Goal: Information Seeking & Learning: Learn about a topic

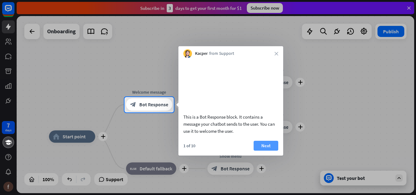
click at [265, 151] on button "Next" at bounding box center [266, 146] width 25 height 10
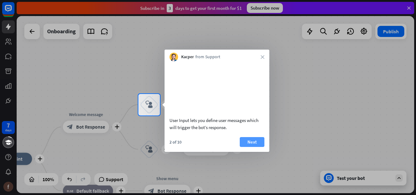
click at [253, 147] on button "Next" at bounding box center [252, 142] width 25 height 10
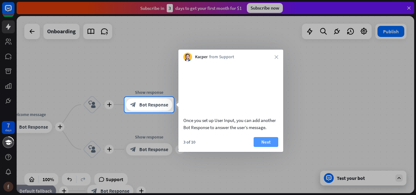
click at [254, 147] on button "Next" at bounding box center [266, 142] width 25 height 10
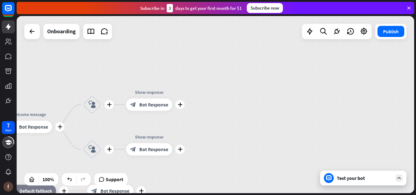
click at [254, 150] on div "plus home_2 Start point plus Welcome message block_bot_response Bot Response pl…" at bounding box center [216, 104] width 398 height 177
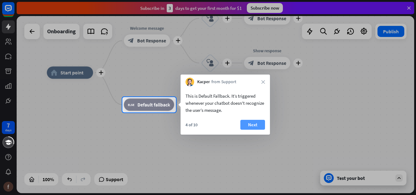
click at [251, 123] on button "Next" at bounding box center [253, 125] width 25 height 10
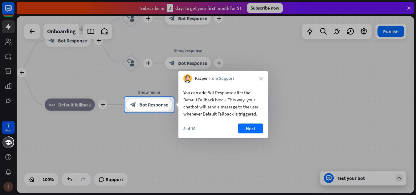
click at [251, 123] on div "You can add Bot Response after the Default Fallback block. This way, your chatb…" at bounding box center [223, 111] width 89 height 56
click at [253, 129] on button "Next" at bounding box center [250, 129] width 25 height 10
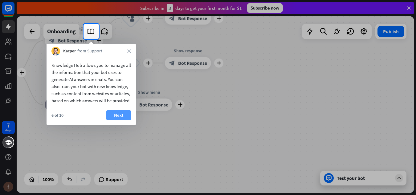
click at [116, 120] on button "Next" at bounding box center [118, 115] width 25 height 10
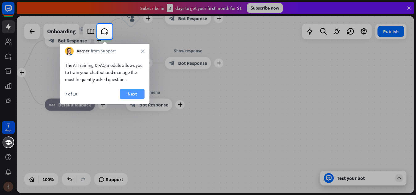
click at [134, 94] on button "Next" at bounding box center [132, 94] width 25 height 10
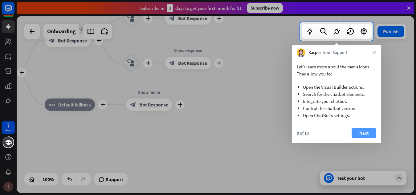
click at [361, 135] on button "Next" at bounding box center [364, 133] width 25 height 10
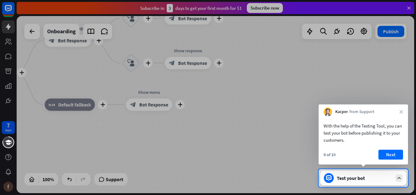
click at [383, 146] on div "With the help of the Testing Tool, you can test your bot before publishing it t…" at bounding box center [363, 131] width 89 height 31
click at [390, 152] on button "Next" at bounding box center [391, 155] width 25 height 10
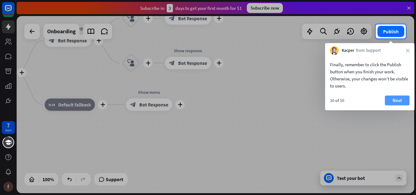
click at [401, 101] on button "Next" at bounding box center [397, 101] width 25 height 10
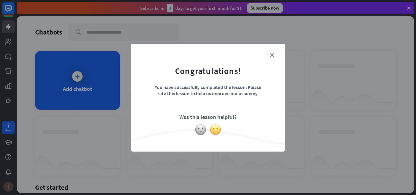
click at [211, 132] on img at bounding box center [216, 130] width 12 height 12
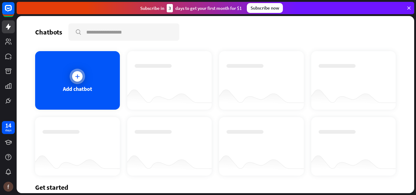
click at [86, 72] on div "Add chatbot" at bounding box center [77, 80] width 85 height 59
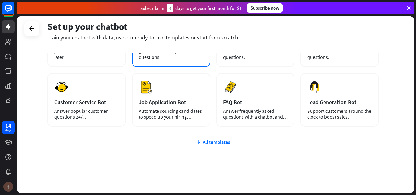
scroll to position [71, 0]
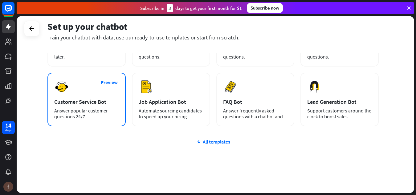
click at [83, 104] on div "Customer Service Bot" at bounding box center [86, 101] width 65 height 7
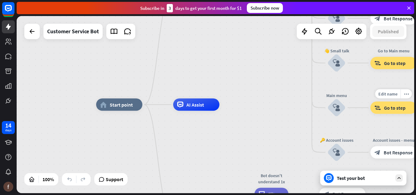
click at [396, 114] on div "Edit name more_horiz Go to Main menu block_goto Go to step" at bounding box center [394, 108] width 46 height 12
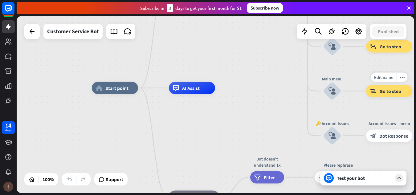
drag, startPoint x: 396, startPoint y: 120, endPoint x: 367, endPoint y: 52, distance: 74.1
click at [367, 85] on div "Edit name more_horiz block_goto Go to step" at bounding box center [390, 91] width 46 height 12
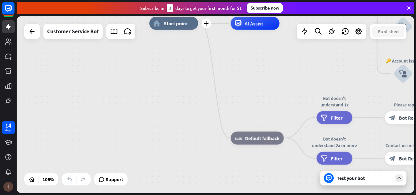
click at [168, 23] on span "Start point" at bounding box center [176, 23] width 24 height 6
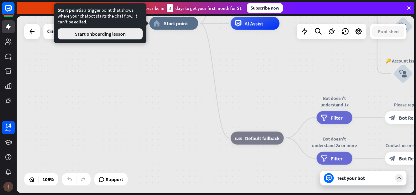
click at [100, 34] on button "Start onboarding lesson" at bounding box center [100, 33] width 85 height 11
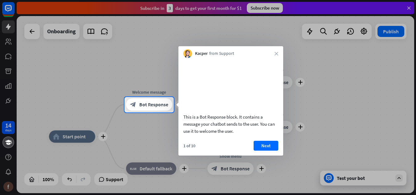
click at [229, 94] on video at bounding box center [231, 85] width 95 height 48
click at [273, 151] on button "Next" at bounding box center [266, 146] width 25 height 10
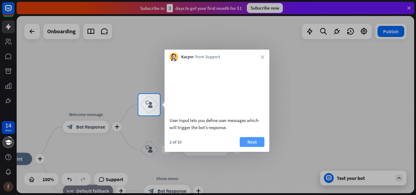
click at [255, 147] on button "Next" at bounding box center [252, 142] width 25 height 10
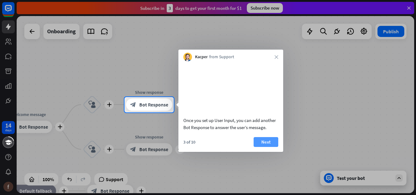
click at [271, 147] on button "Next" at bounding box center [266, 142] width 25 height 10
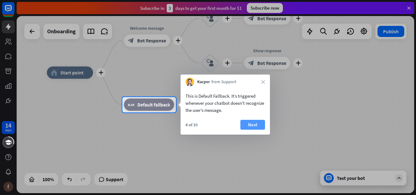
click at [252, 124] on button "Next" at bounding box center [253, 125] width 25 height 10
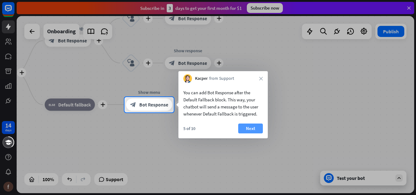
click at [256, 125] on button "Next" at bounding box center [250, 129] width 25 height 10
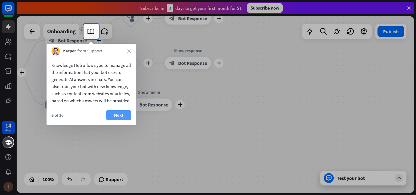
click at [123, 120] on button "Next" at bounding box center [118, 115] width 25 height 10
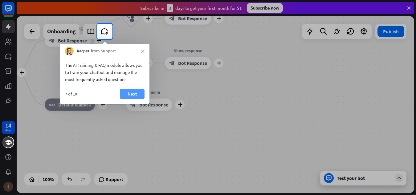
click at [135, 95] on button "Next" at bounding box center [132, 94] width 25 height 10
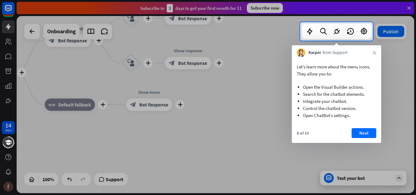
click at [352, 150] on div at bounding box center [208, 118] width 416 height 155
click at [366, 135] on button "Next" at bounding box center [364, 133] width 25 height 10
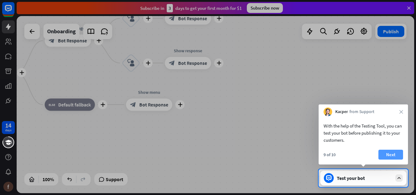
click at [395, 155] on button "Next" at bounding box center [391, 155] width 25 height 10
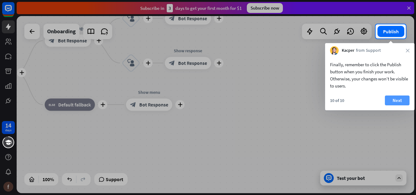
click at [397, 101] on button "Next" at bounding box center [397, 101] width 25 height 10
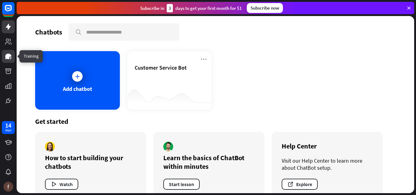
click at [7, 56] on icon at bounding box center [8, 57] width 6 height 6
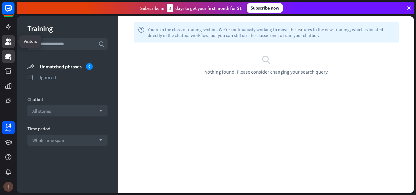
click at [7, 41] on icon at bounding box center [8, 42] width 6 height 6
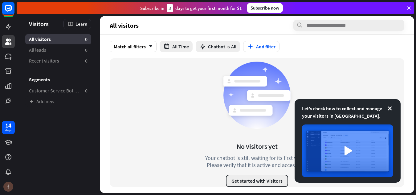
click at [262, 176] on button "Get started with Visitors" at bounding box center [257, 181] width 62 height 12
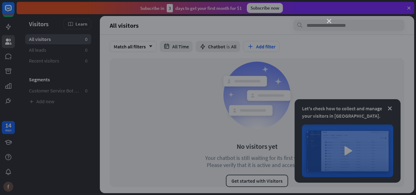
click at [329, 21] on icon "close" at bounding box center [329, 21] width 4 height 4
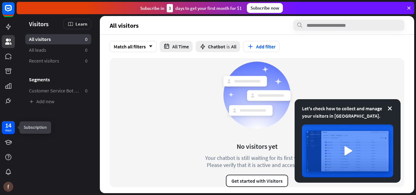
click at [6, 128] on div "days" at bounding box center [8, 130] width 6 height 4
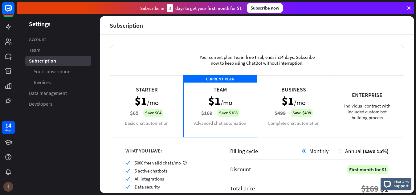
click at [215, 114] on div "CURRENT PLAN Team $1 /mo $169 Save $168 Advanced chat automation" at bounding box center [221, 106] width 74 height 62
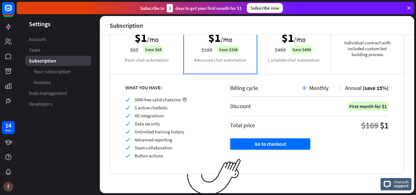
scroll to position [63, 0]
click at [374, 124] on div "$169" at bounding box center [370, 125] width 17 height 11
click at [380, 126] on div "$1" at bounding box center [384, 125] width 9 height 11
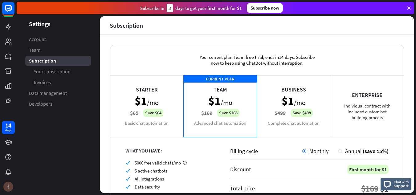
click at [146, 114] on div "Starter $1 /mo $65 Save $64 Basic chat automation" at bounding box center [147, 106] width 74 height 62
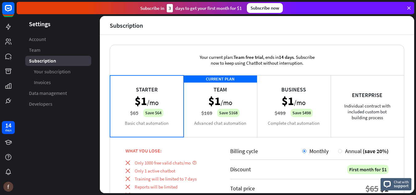
scroll to position [80, 0]
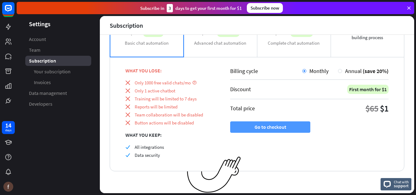
click at [258, 126] on button "Go to checkout" at bounding box center [270, 127] width 80 height 11
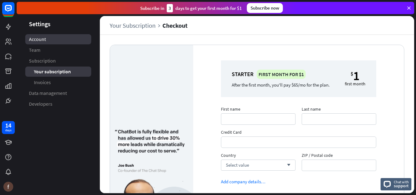
click at [59, 42] on link "Account" at bounding box center [58, 39] width 66 height 10
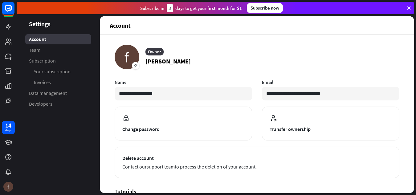
click at [266, 8] on div "Subscribe now" at bounding box center [265, 8] width 36 height 10
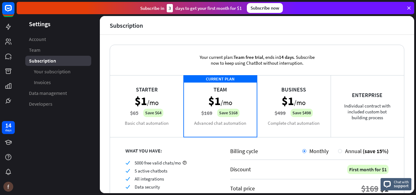
click at [226, 96] on div "CURRENT PLAN Team $1 /mo $169 Save $168 Advanced chat automation" at bounding box center [221, 106] width 74 height 62
click at [5, 25] on icon at bounding box center [8, 26] width 7 height 7
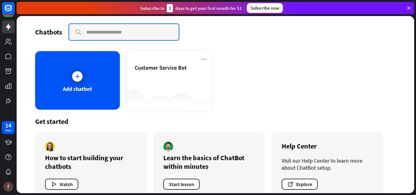
click at [123, 32] on input "text" at bounding box center [124, 32] width 110 height 16
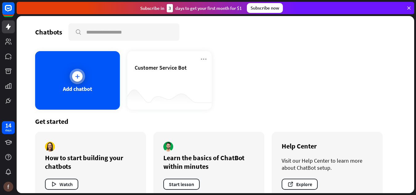
click at [78, 77] on icon at bounding box center [77, 76] width 6 height 6
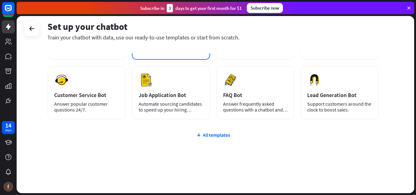
scroll to position [78, 0]
click at [210, 137] on div "All templates" at bounding box center [214, 135] width 332 height 6
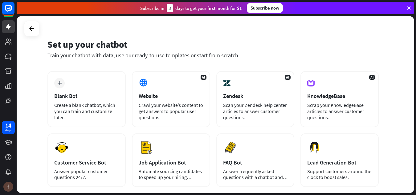
scroll to position [10, 0]
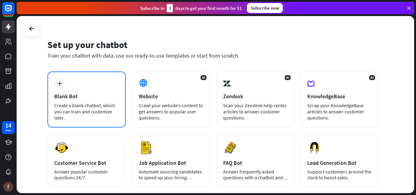
click at [88, 92] on div "plus Blank Bot Create a blank chatbot, which you can train and customize later." at bounding box center [87, 100] width 78 height 56
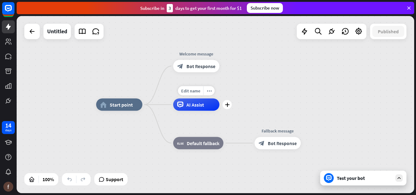
click at [196, 108] on div "AI Assist" at bounding box center [196, 105] width 46 height 12
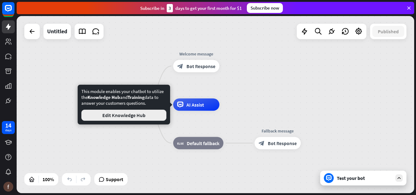
click at [137, 119] on button "Edit Knowledge Hub" at bounding box center [123, 115] width 85 height 11
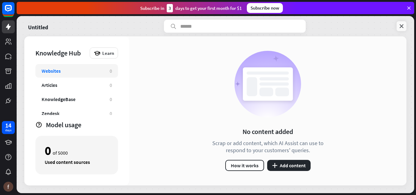
click at [400, 26] on icon at bounding box center [402, 26] width 6 height 6
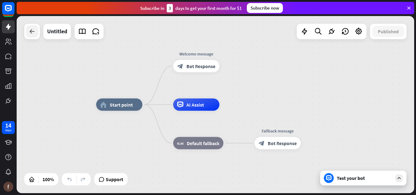
click at [31, 31] on icon at bounding box center [31, 31] width 7 height 7
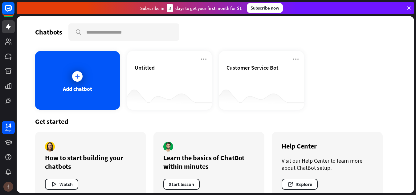
scroll to position [14, 0]
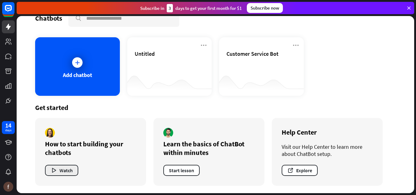
click at [70, 168] on button "Watch" at bounding box center [61, 170] width 33 height 11
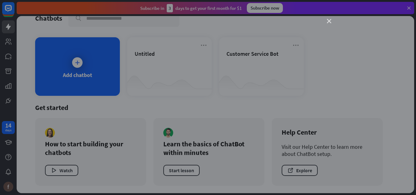
click at [329, 19] on icon "close" at bounding box center [329, 21] width 4 height 4
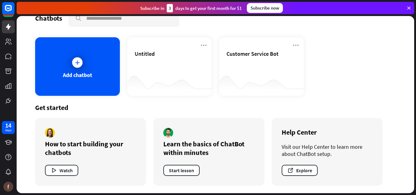
scroll to position [0, 0]
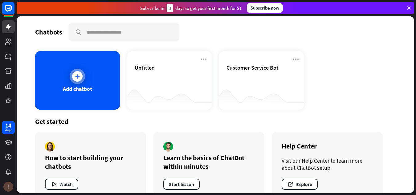
click at [86, 82] on div "Add chatbot" at bounding box center [77, 80] width 85 height 59
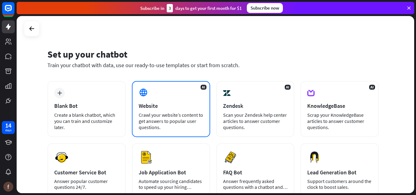
click at [154, 103] on div "Website" at bounding box center [171, 105] width 65 height 7
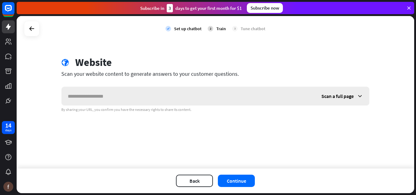
click at [145, 93] on input "text" at bounding box center [189, 96] width 254 height 19
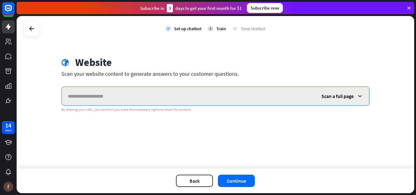
click at [163, 97] on input "text" at bounding box center [189, 96] width 254 height 19
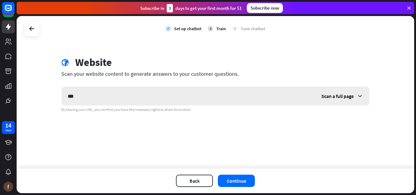
click at [334, 94] on span "Scan a full page" at bounding box center [338, 96] width 32 height 6
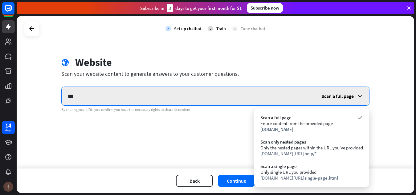
click at [130, 91] on input "***" at bounding box center [189, 96] width 254 height 19
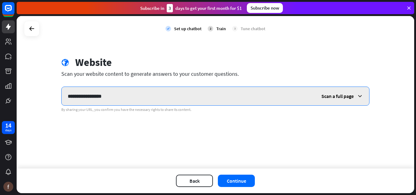
click at [106, 97] on input "**********" at bounding box center [189, 96] width 254 height 19
click at [134, 99] on input "**********" at bounding box center [189, 96] width 254 height 19
type input "**********"
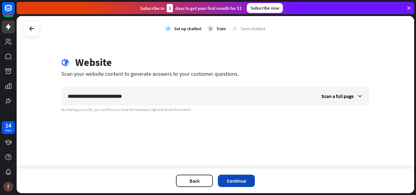
click at [236, 183] on button "Continue" at bounding box center [236, 181] width 37 height 12
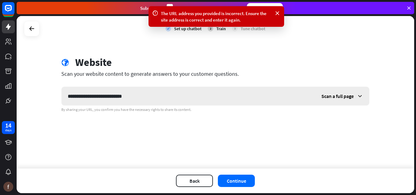
click at [343, 97] on span "Scan a full page" at bounding box center [338, 96] width 32 height 6
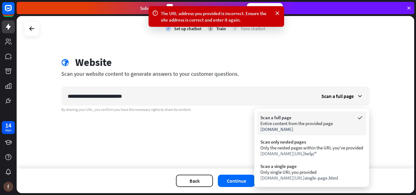
click at [297, 118] on div "Scan a full page" at bounding box center [312, 118] width 103 height 6
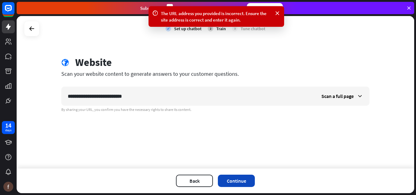
click at [234, 183] on button "Continue" at bounding box center [236, 181] width 37 height 12
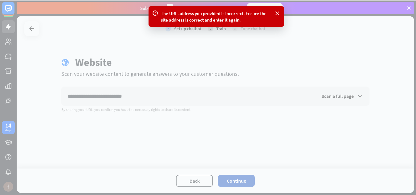
click at [234, 183] on div at bounding box center [208, 97] width 416 height 195
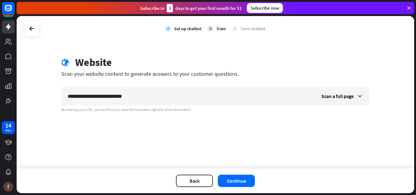
click at [234, 183] on div at bounding box center [216, 104] width 398 height 177
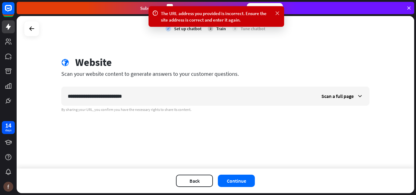
click at [279, 12] on icon at bounding box center [278, 13] width 6 height 6
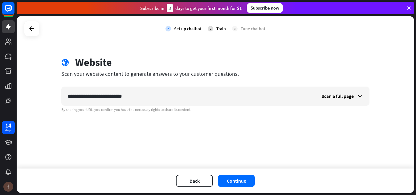
click at [410, 7] on icon at bounding box center [410, 8] width 6 height 6
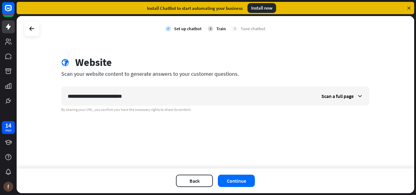
click at [25, 28] on div at bounding box center [31, 28] width 15 height 15
click at [9, 8] on icon at bounding box center [8, 8] width 4 height 2
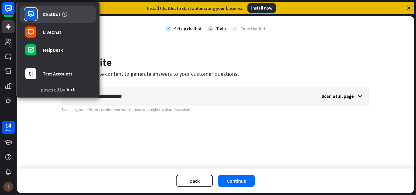
click at [59, 13] on div "ChatBot" at bounding box center [52, 14] width 18 height 6
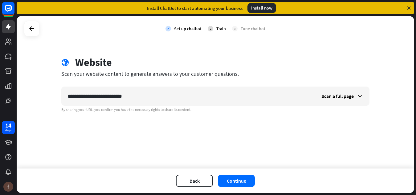
click at [59, 13] on link "ChatBot" at bounding box center [45, 12] width 64 height 15
